Goal: Check status: Check status

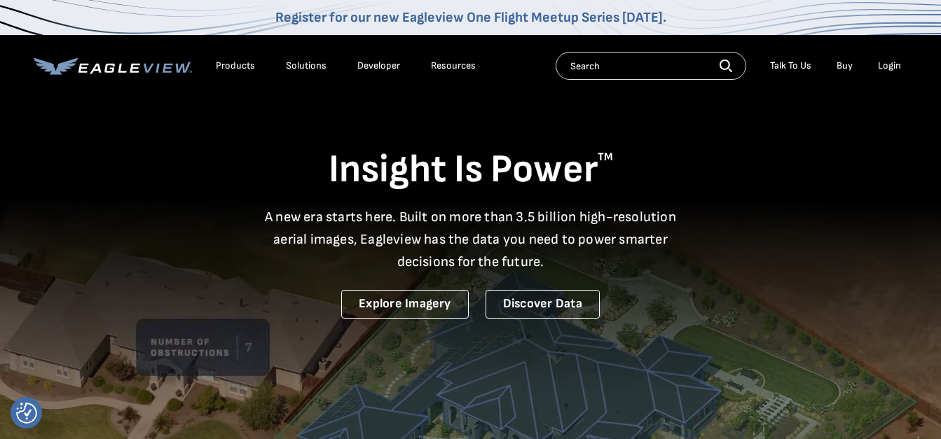
click at [880, 67] on div "Login" at bounding box center [889, 66] width 23 height 13
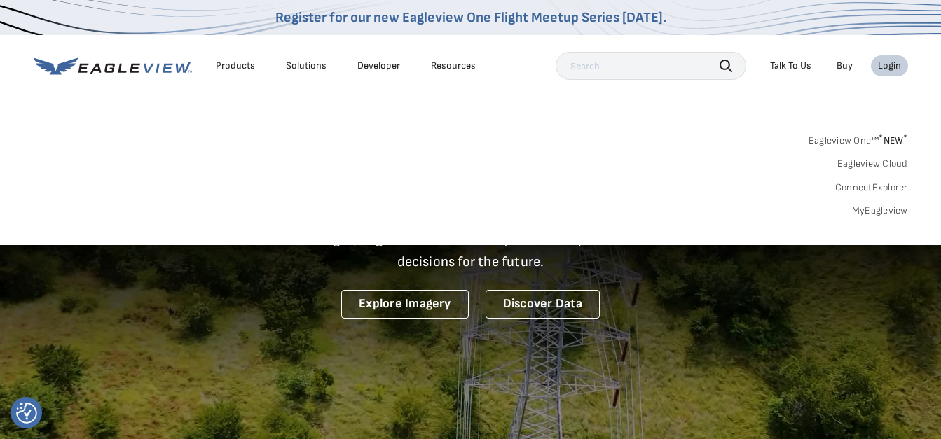
click at [864, 209] on link "MyEagleview" at bounding box center [880, 211] width 56 height 13
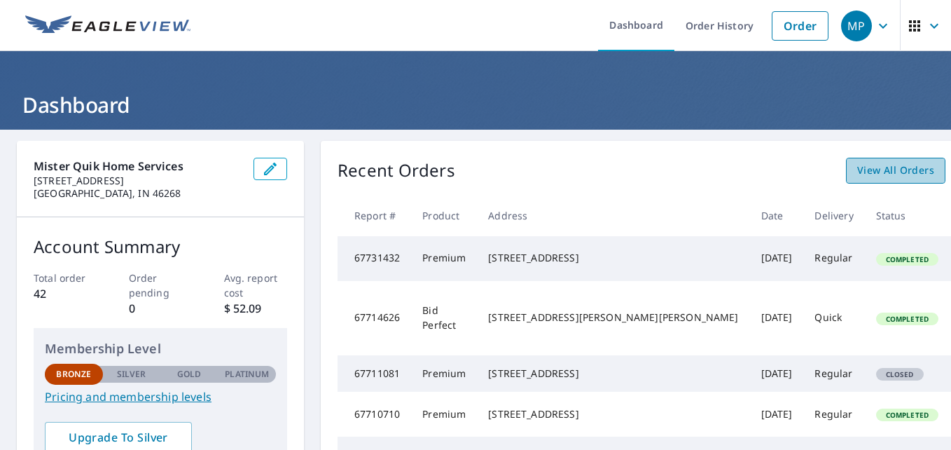
click at [857, 177] on span "View All Orders" at bounding box center [895, 171] width 77 height 18
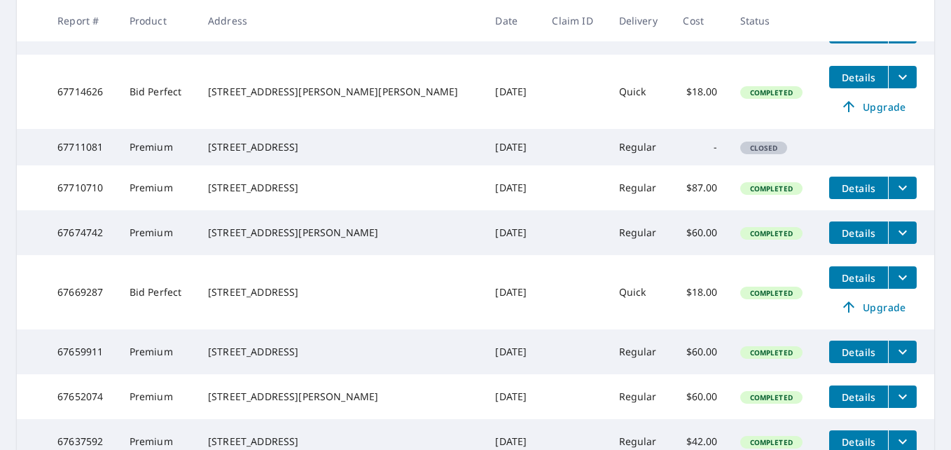
scroll to position [332, 0]
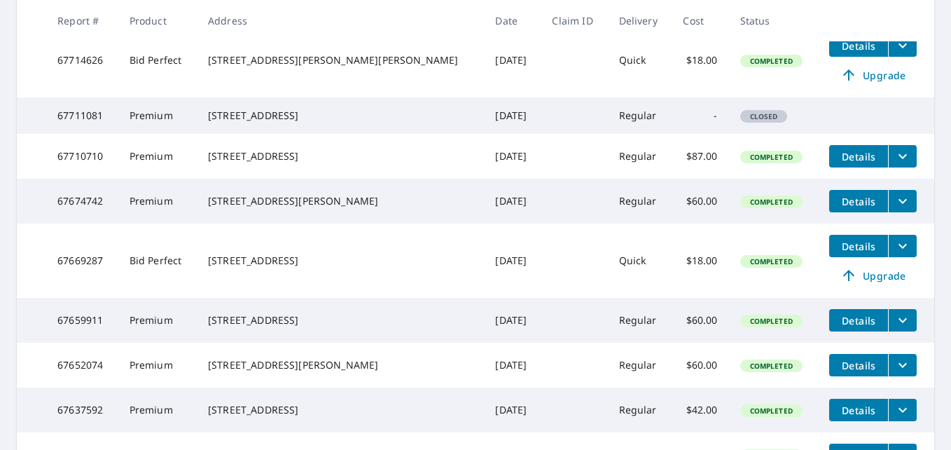
click at [838, 327] on span "Details" at bounding box center [859, 320] width 42 height 13
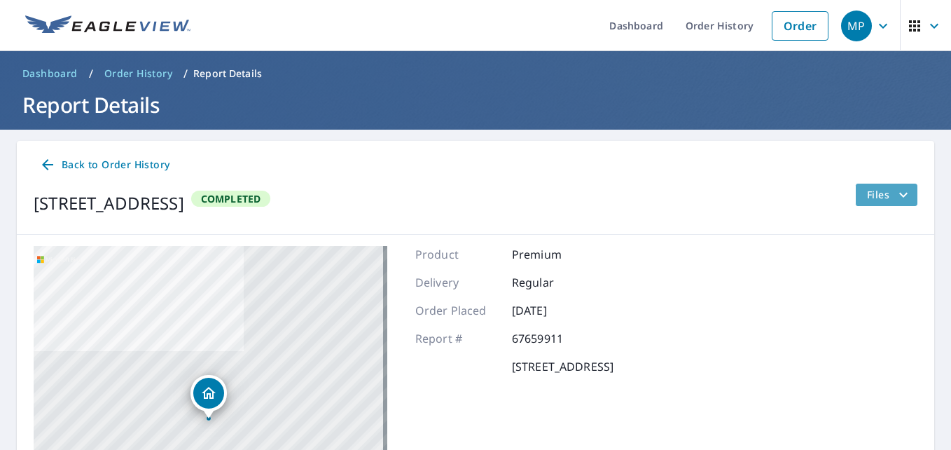
click at [898, 196] on icon "filesDropdownBtn-67659911" at bounding box center [903, 194] width 17 height 17
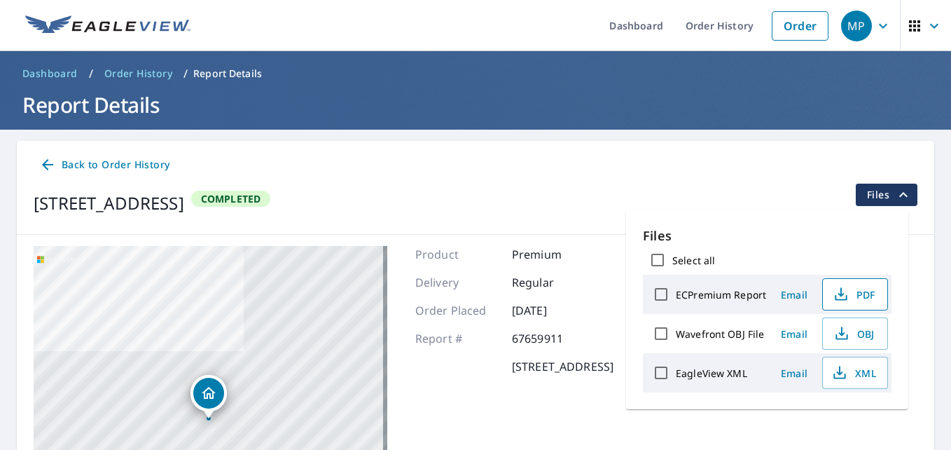
click at [857, 291] on span "PDF" at bounding box center [854, 294] width 45 height 17
